Goal: Check status: Check status

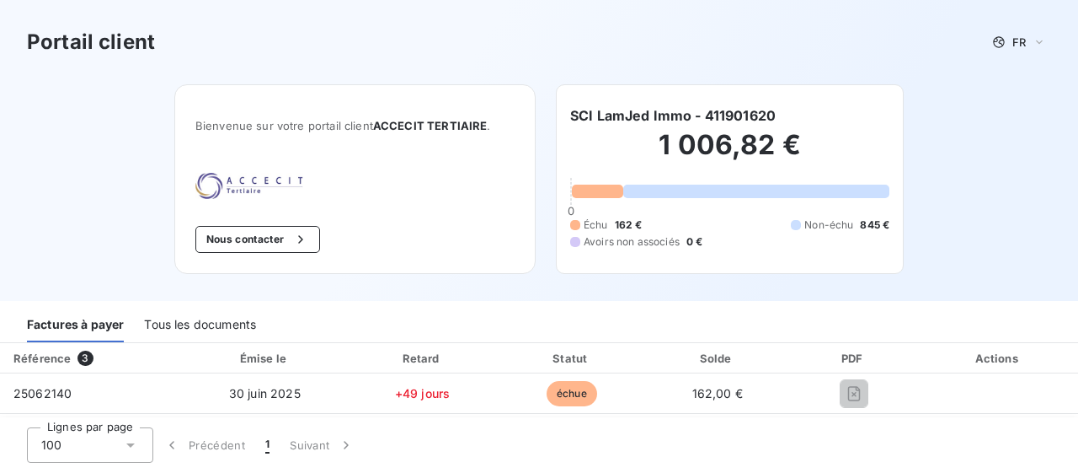
scroll to position [84, 0]
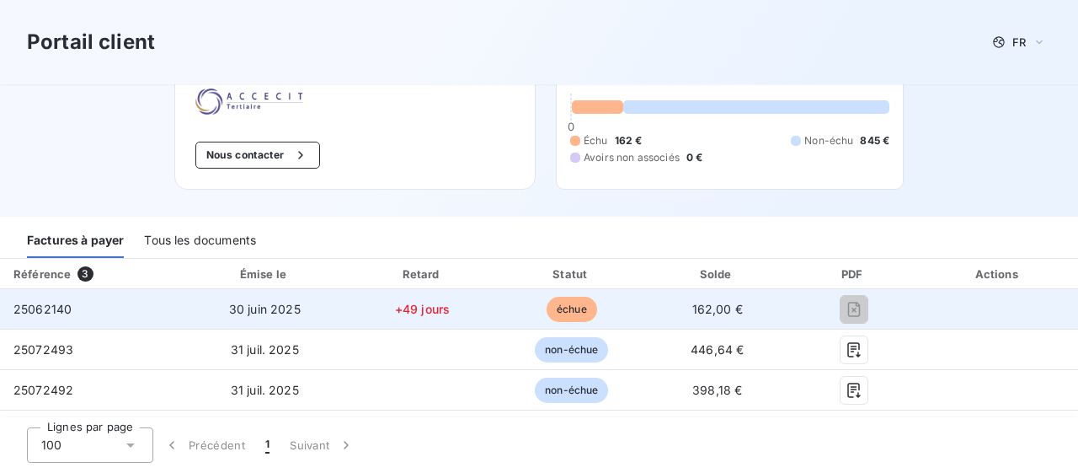
click at [48, 309] on span "25062140" at bounding box center [42, 309] width 58 height 14
click at [24, 309] on span "25062140" at bounding box center [42, 309] width 58 height 14
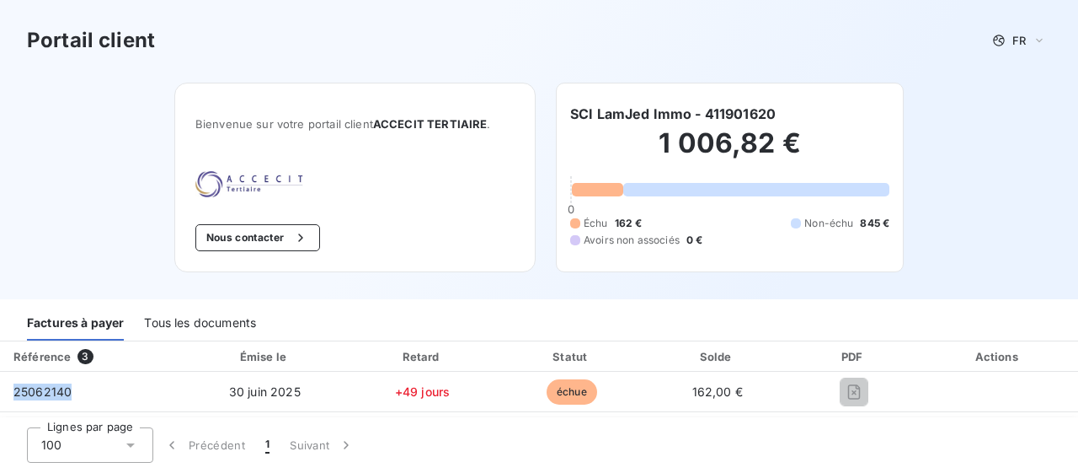
scroll to position [0, 0]
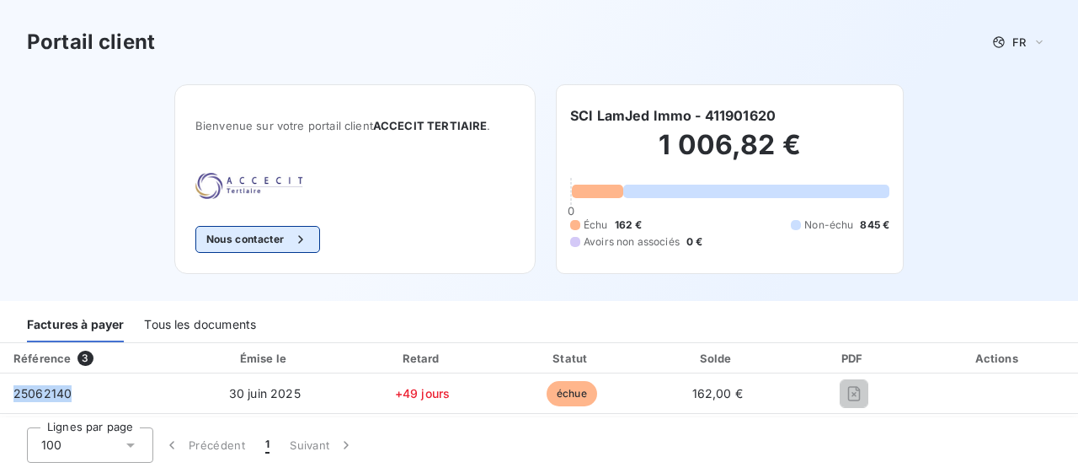
click at [257, 245] on button "Nous contacter" at bounding box center [257, 239] width 125 height 27
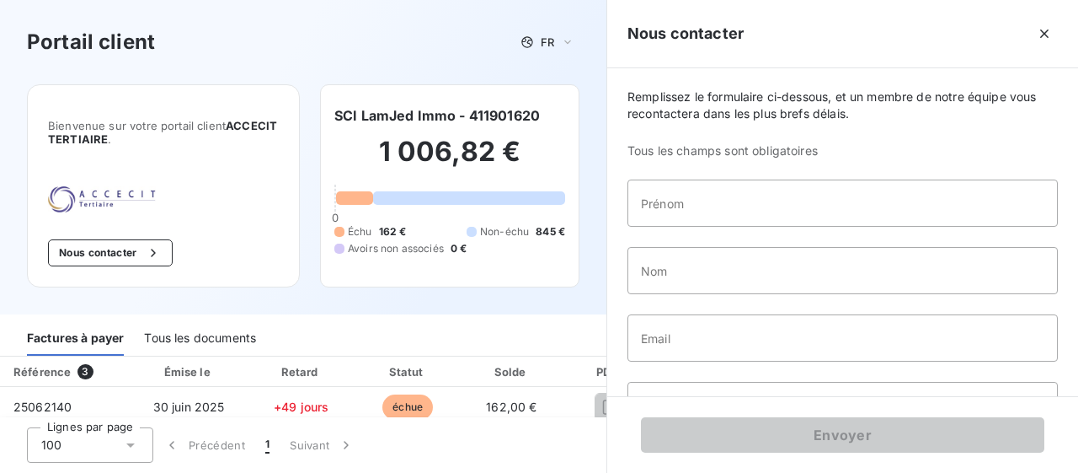
click at [235, 48] on div "Portail client FR" at bounding box center [303, 42] width 553 height 30
click at [1046, 31] on icon "button" at bounding box center [1044, 33] width 17 height 17
